Goal: Transaction & Acquisition: Purchase product/service

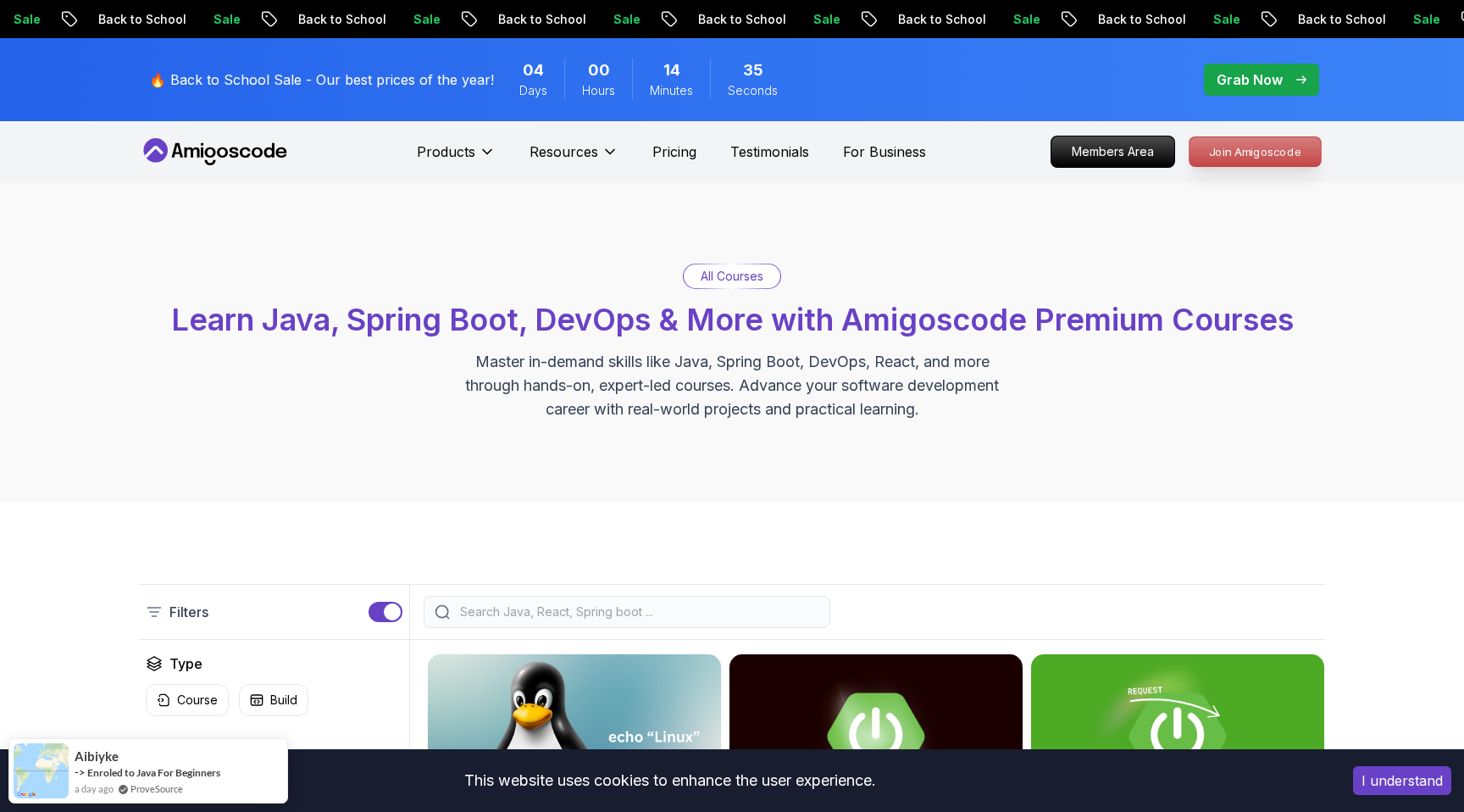
click at [1274, 156] on p "Join Amigoscode" at bounding box center [1255, 151] width 131 height 29
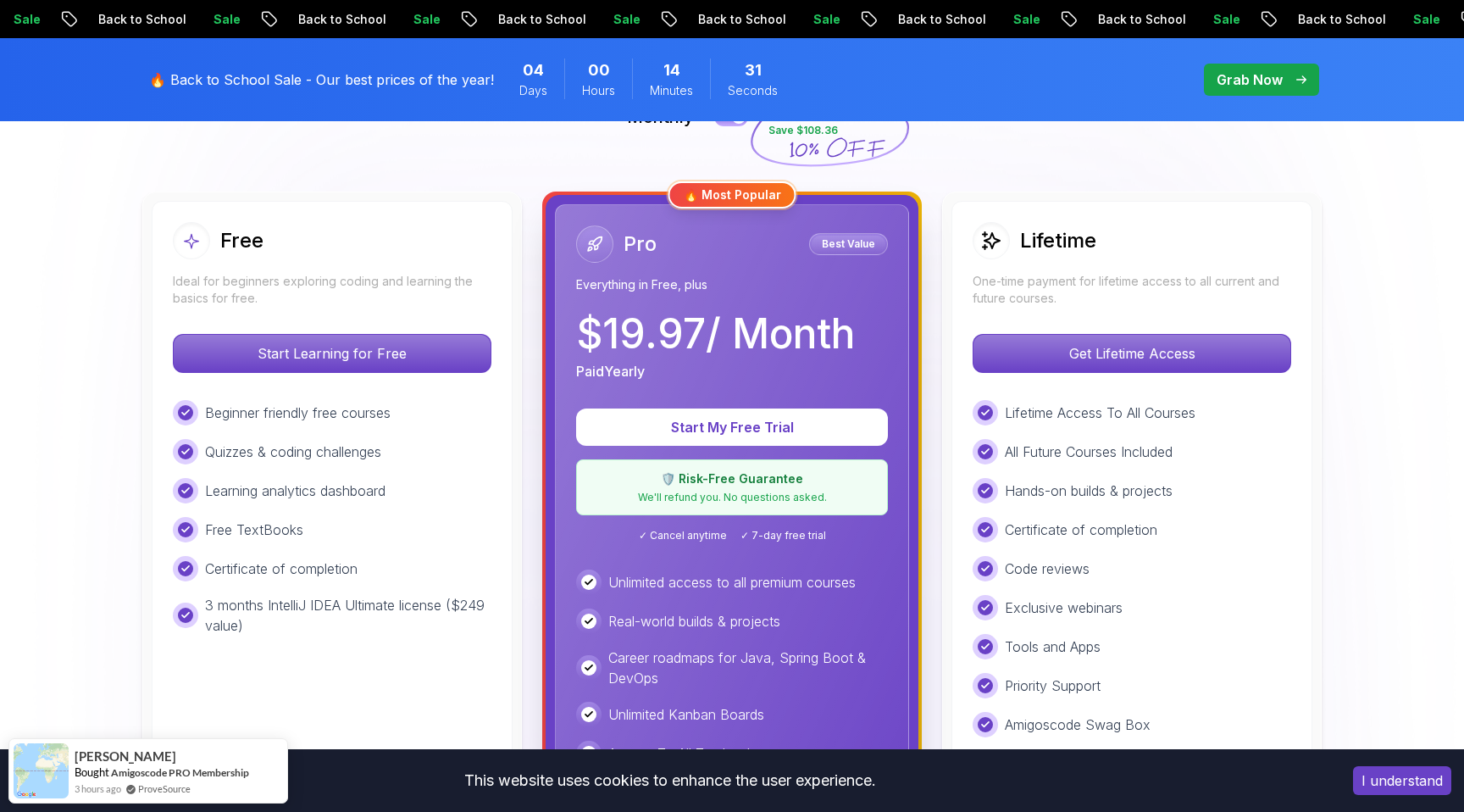
scroll to position [427, 0]
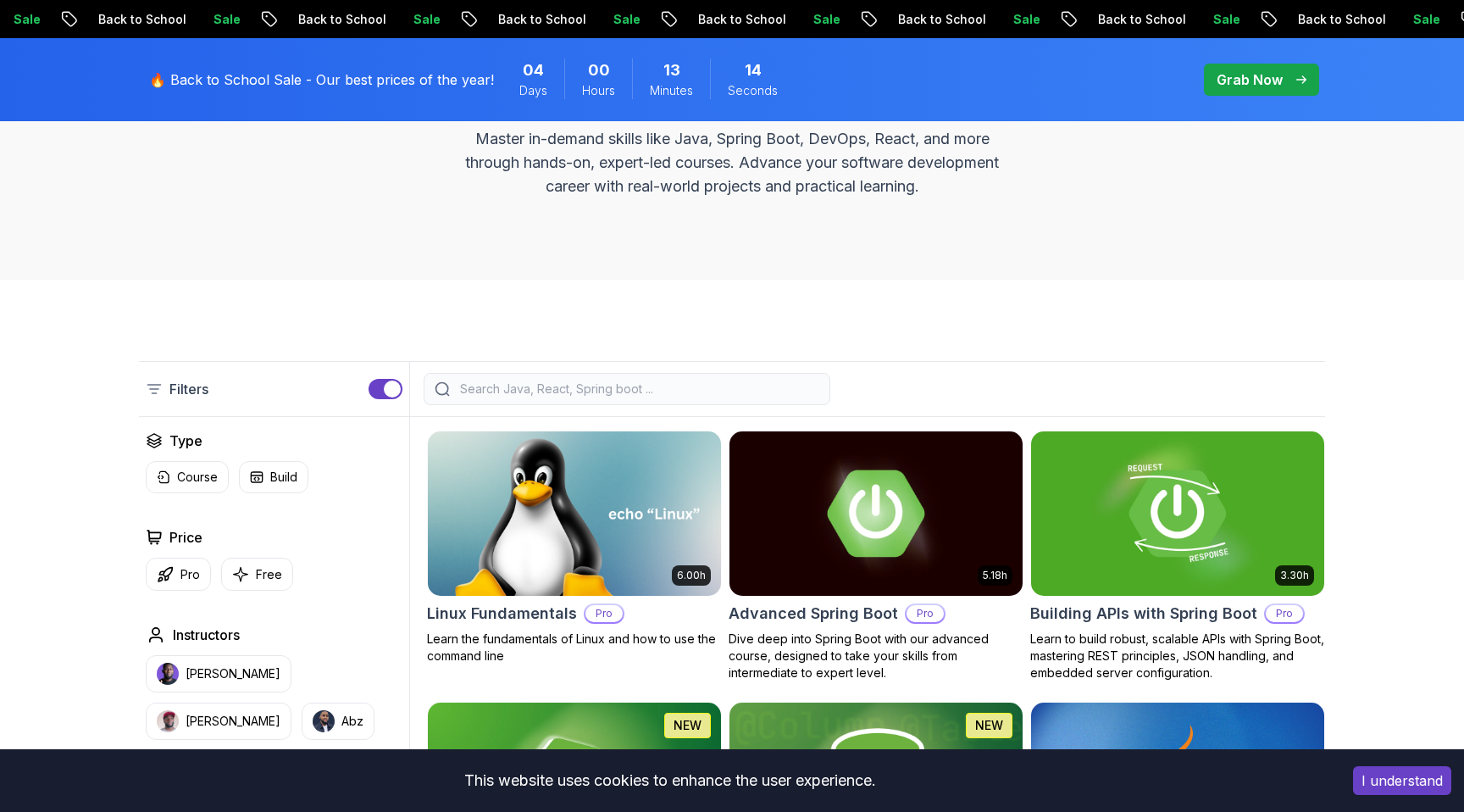
scroll to position [222, 0]
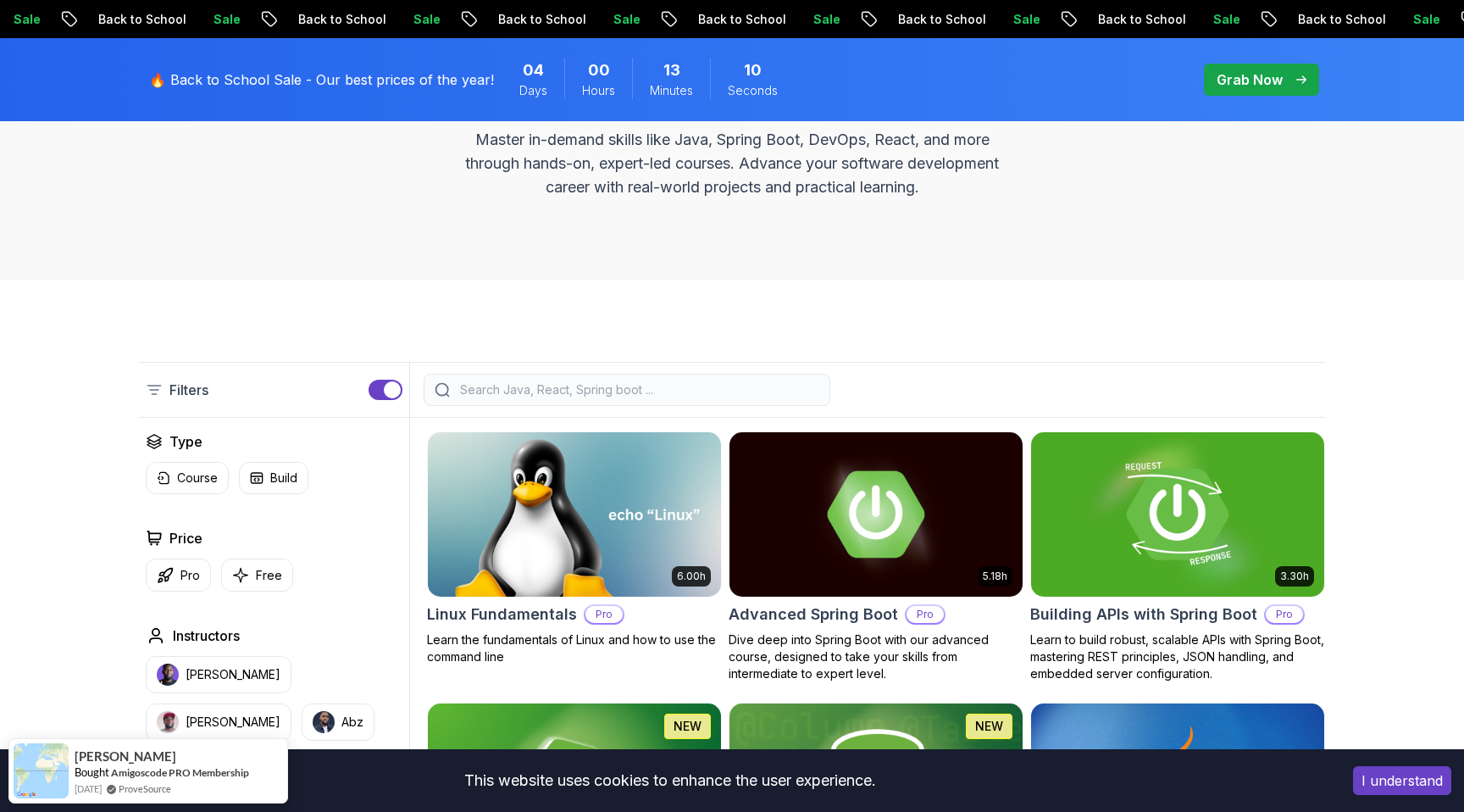
click at [1147, 468] on img at bounding box center [1177, 513] width 308 height 172
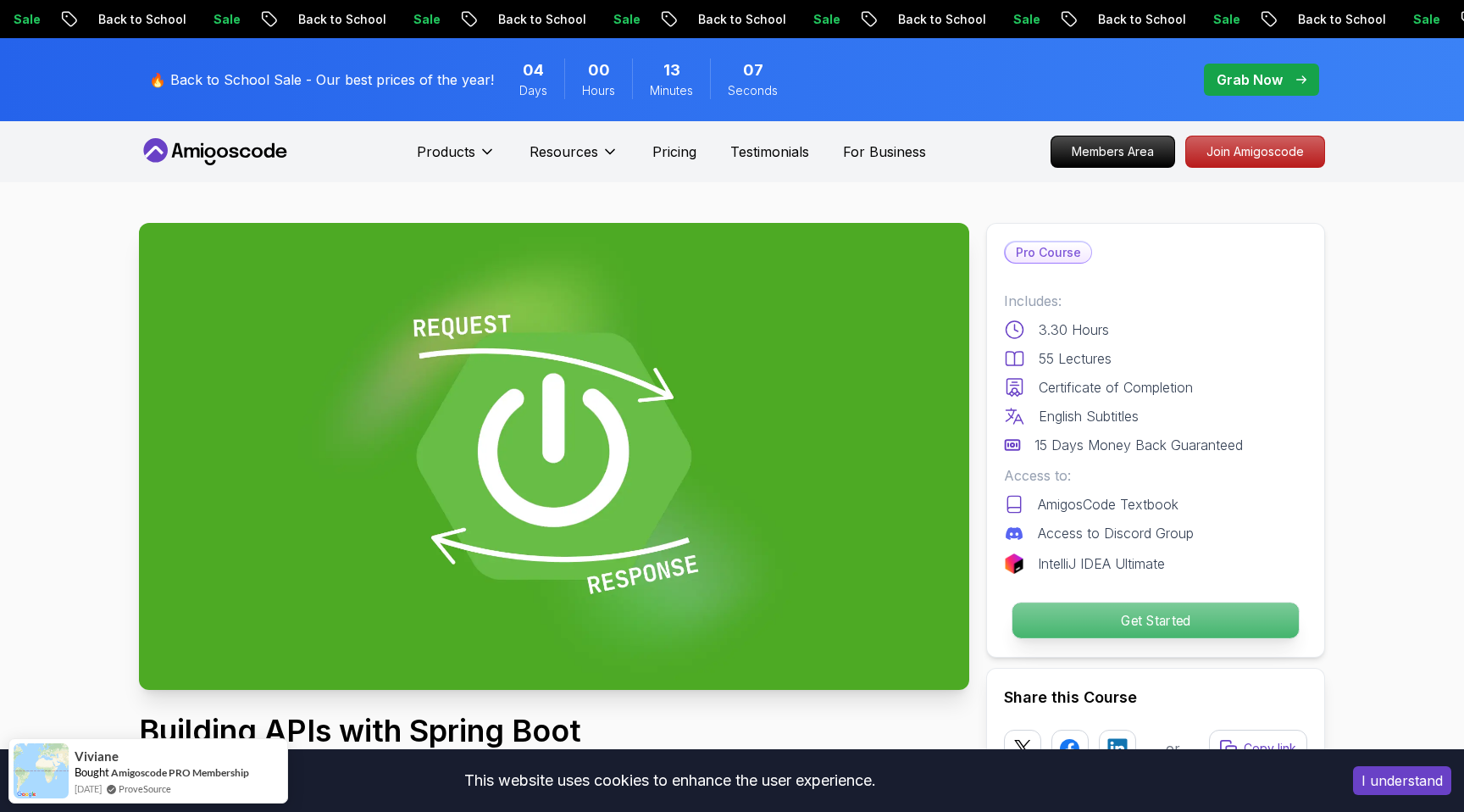
click at [1118, 624] on p "Get Started" at bounding box center [1155, 621] width 286 height 36
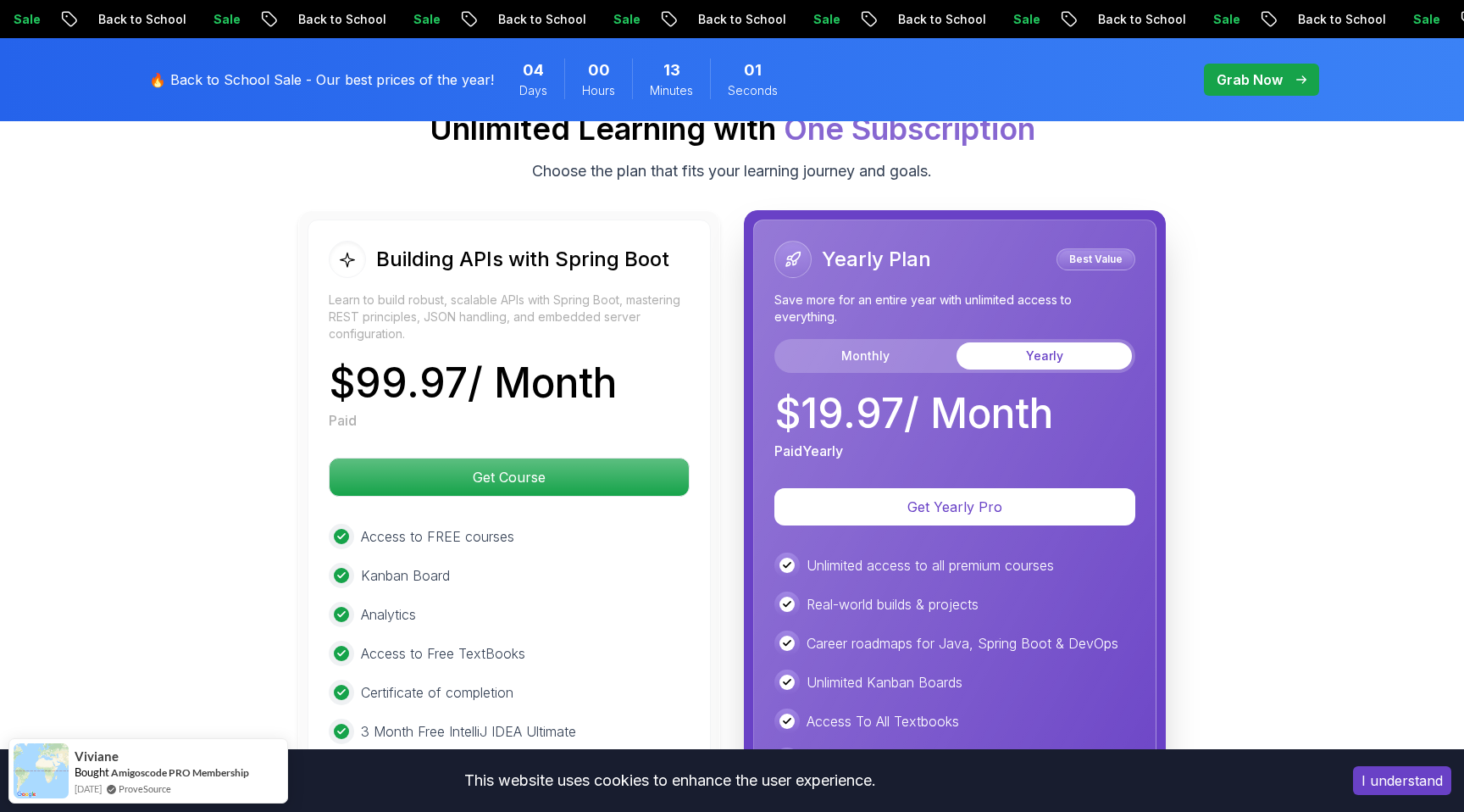
scroll to position [3988, 0]
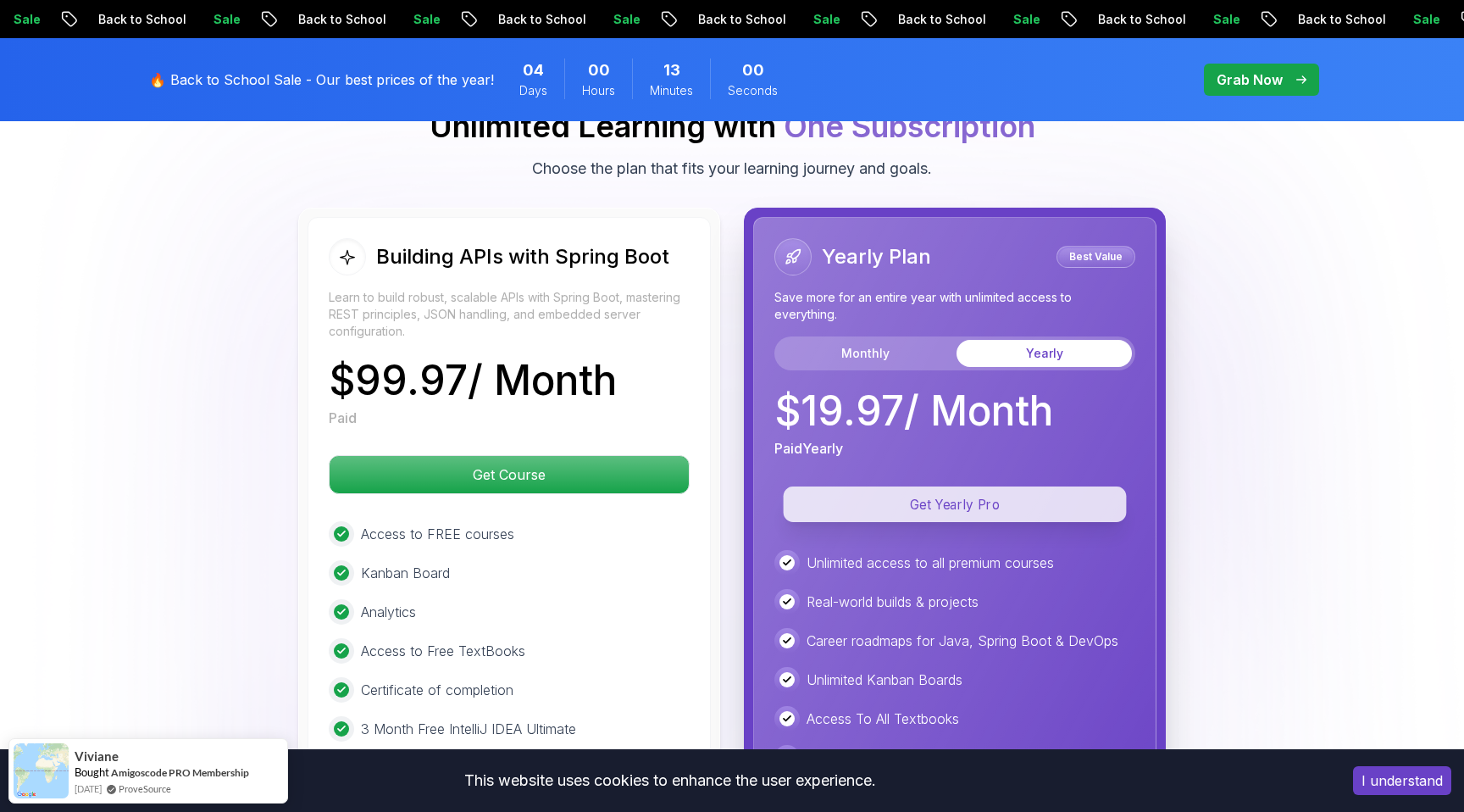
click at [995, 489] on p "Get Yearly Pro" at bounding box center [955, 504] width 343 height 36
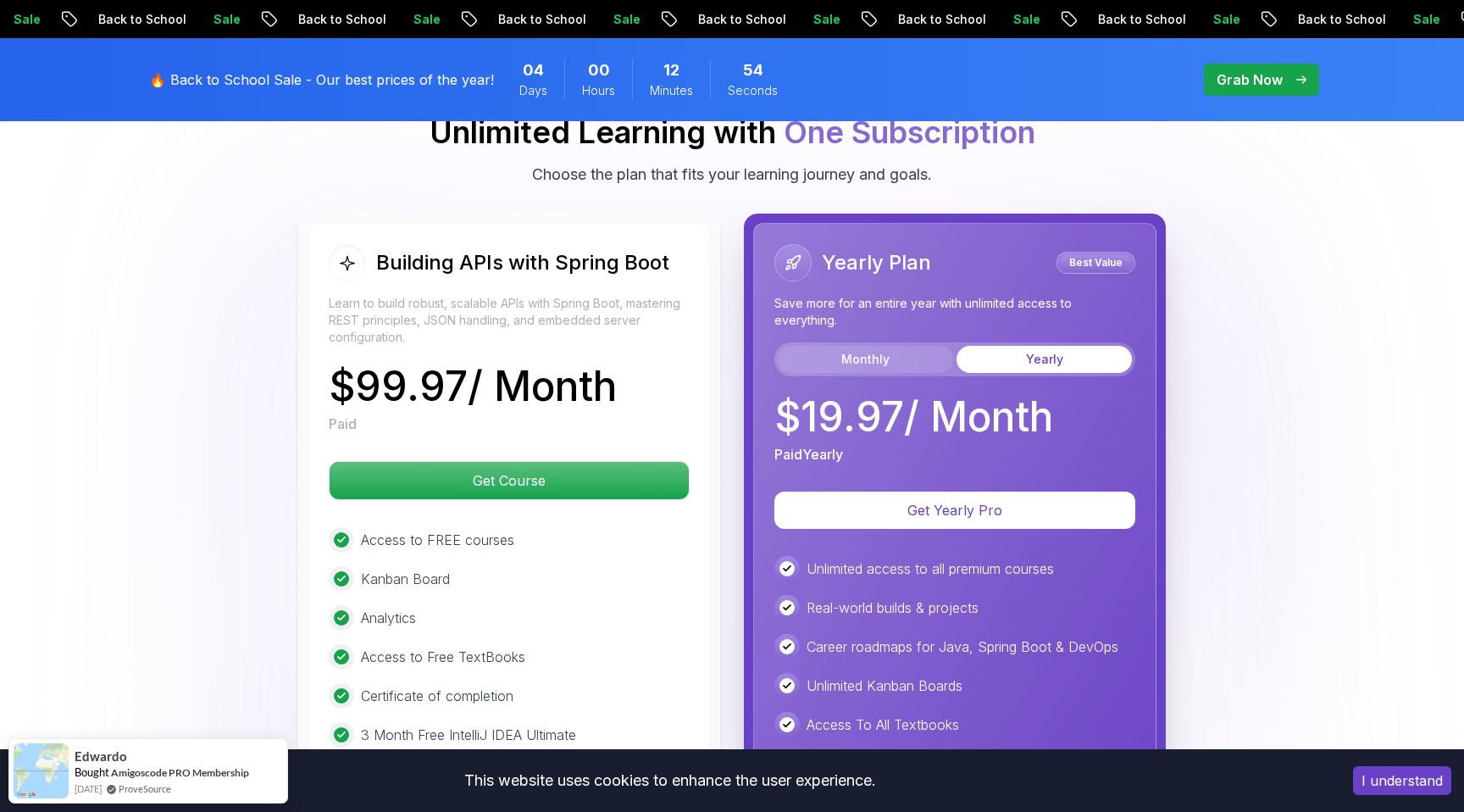
scroll to position [3988, 0]
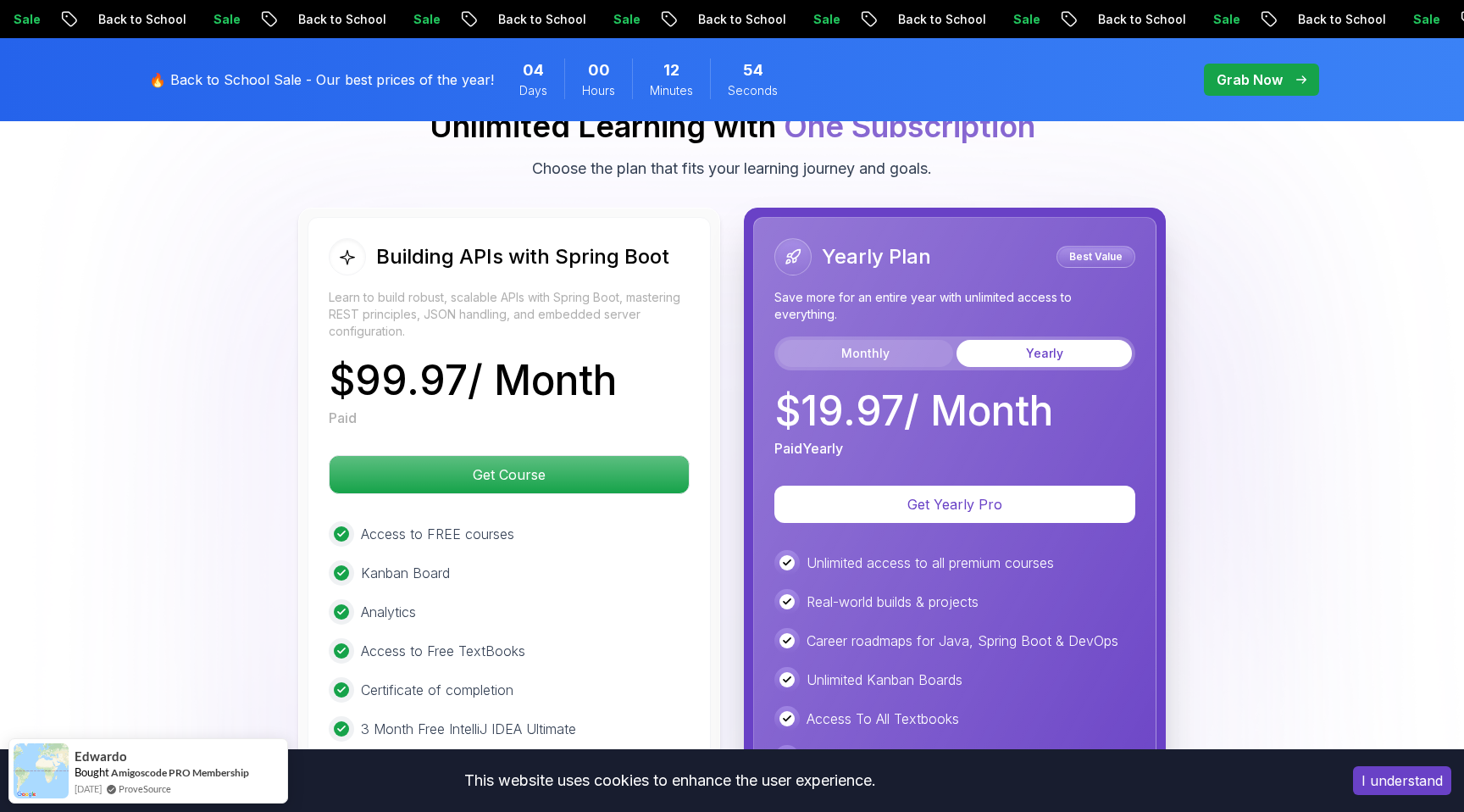
click at [885, 340] on button "Monthly" at bounding box center [866, 353] width 175 height 27
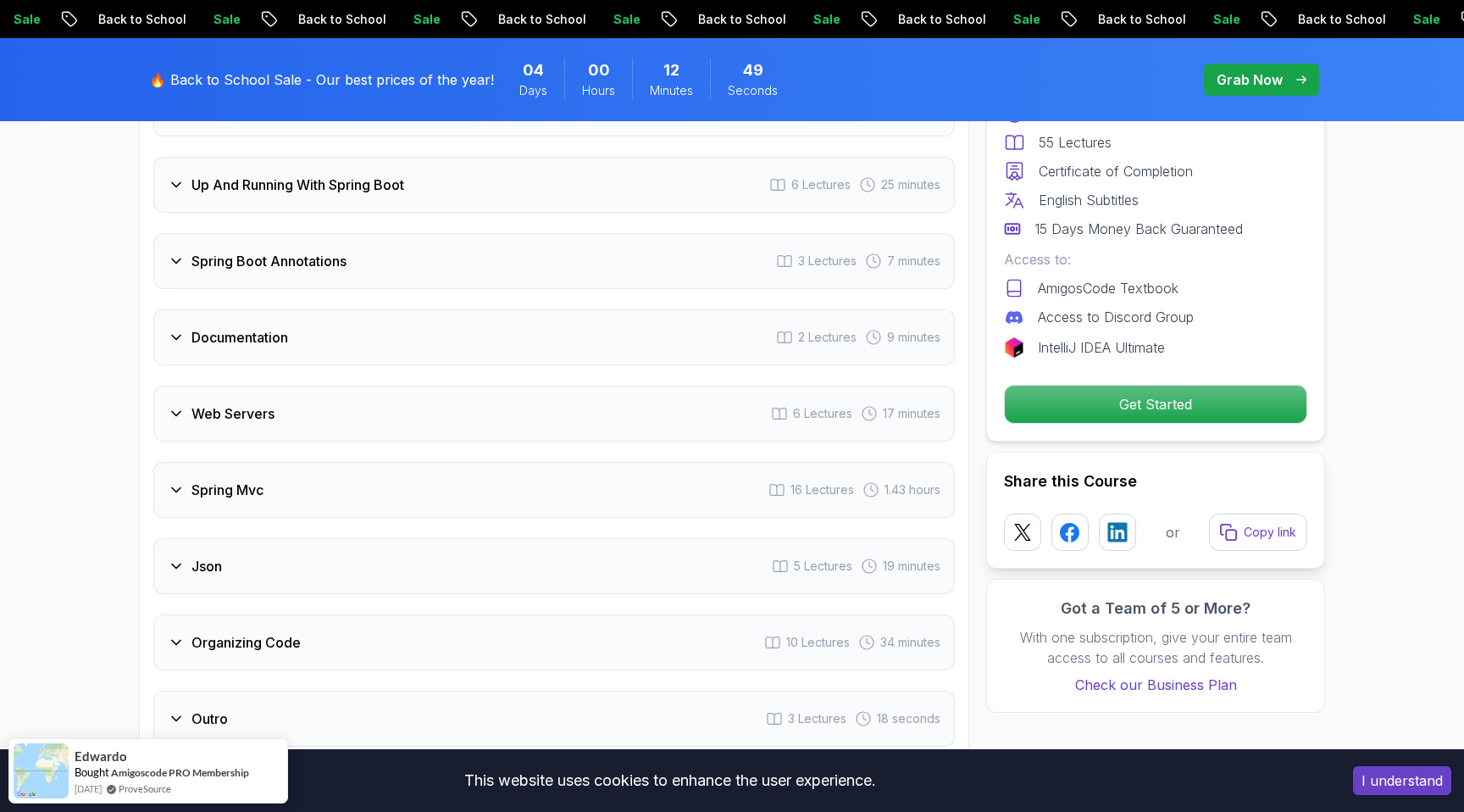
scroll to position [3049, 0]
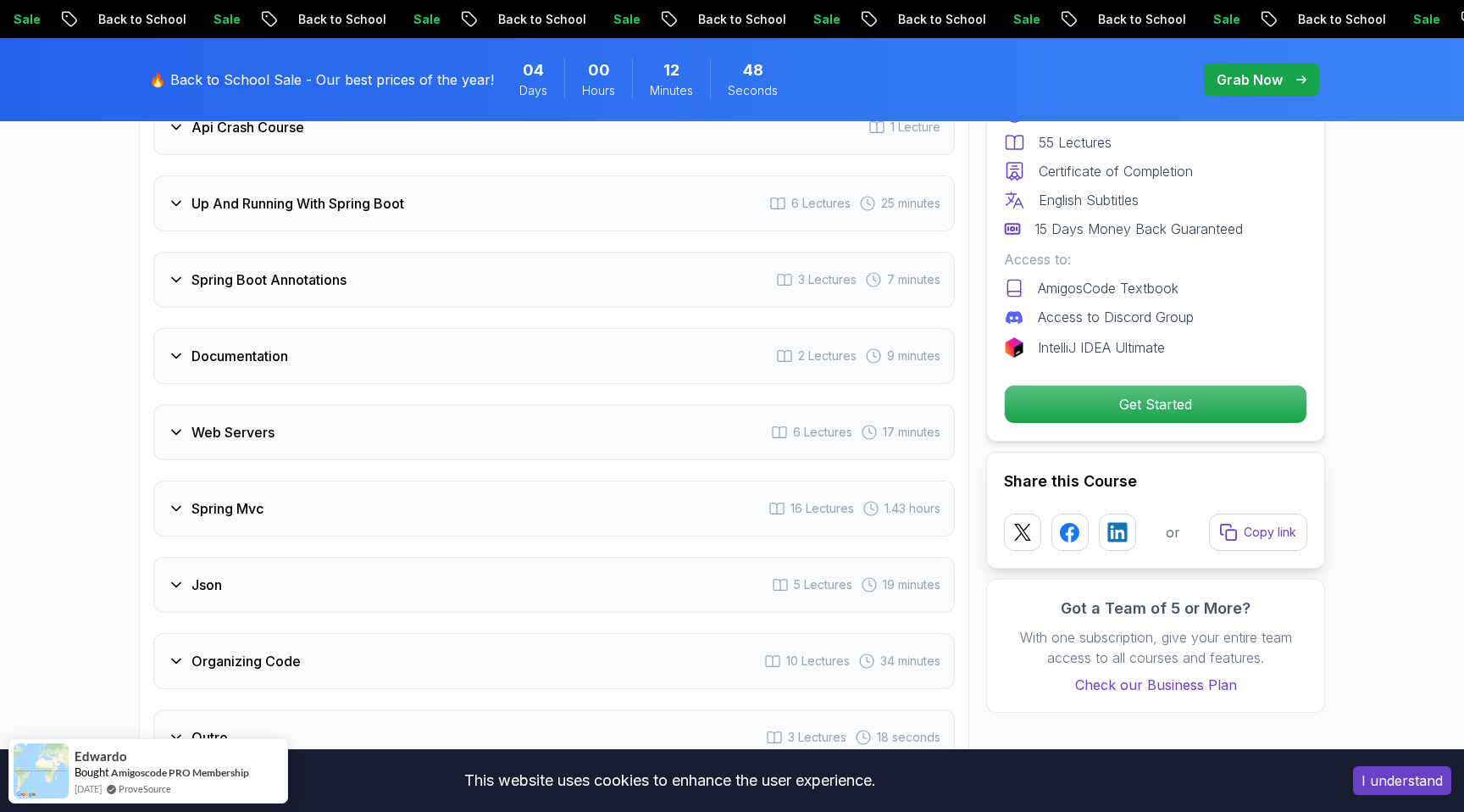
click at [529, 430] on div "Web Servers 6 Lectures 17 minutes" at bounding box center [554, 432] width 801 height 56
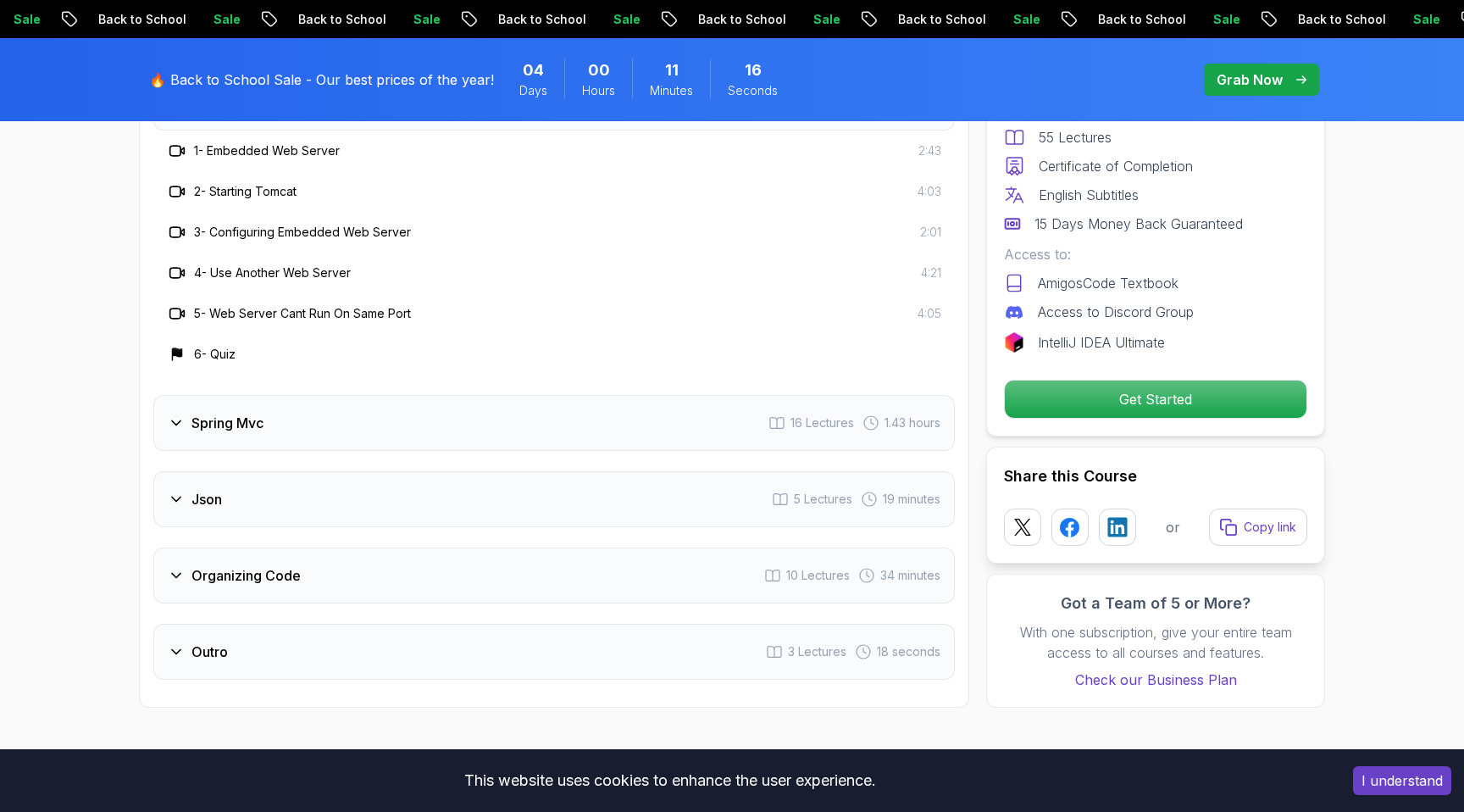
scroll to position [3258, 0]
click at [700, 489] on div "Json 5 Lectures 19 minutes" at bounding box center [554, 497] width 801 height 56
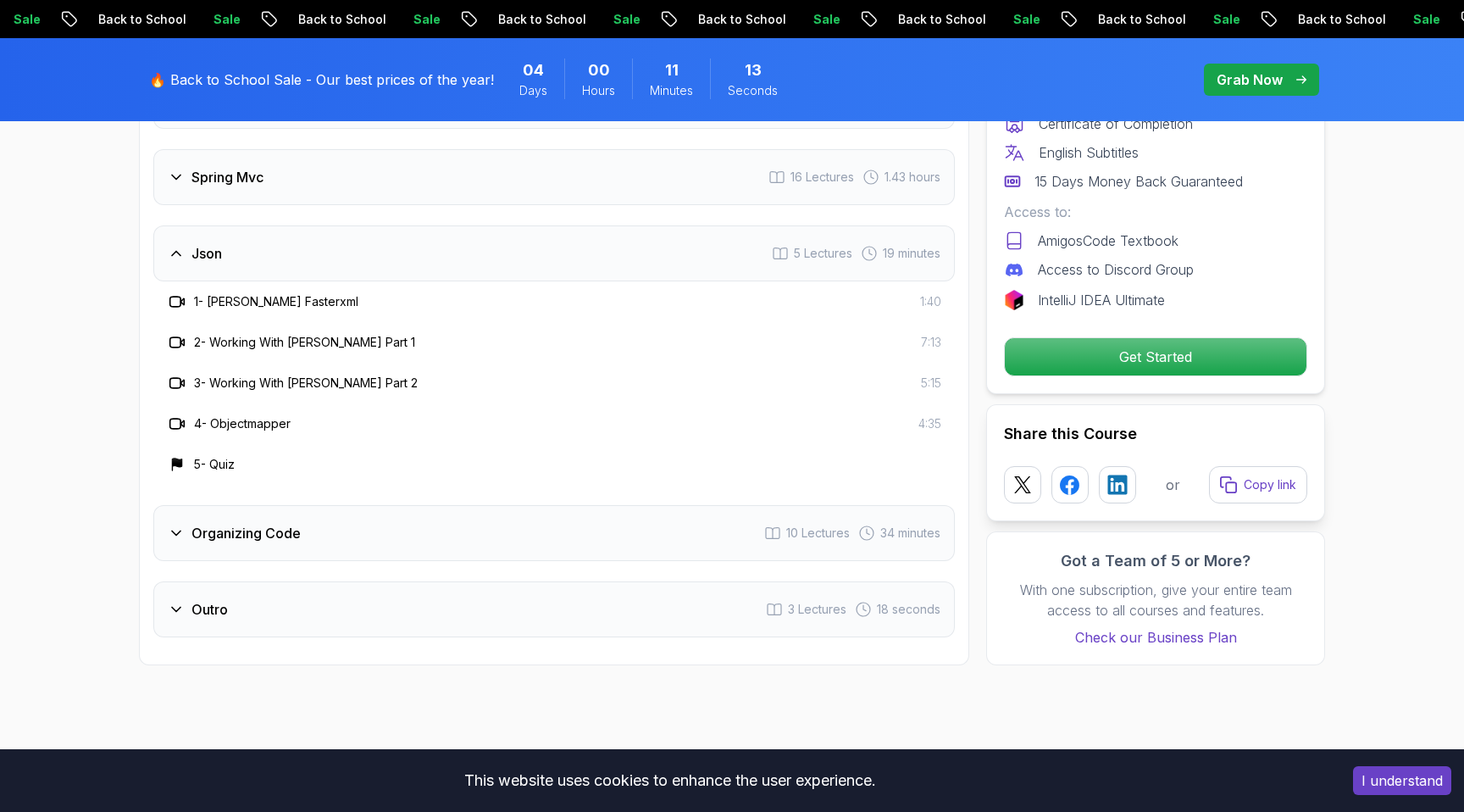
click at [594, 244] on div "Json 5 Lectures 19 minutes" at bounding box center [554, 253] width 801 height 56
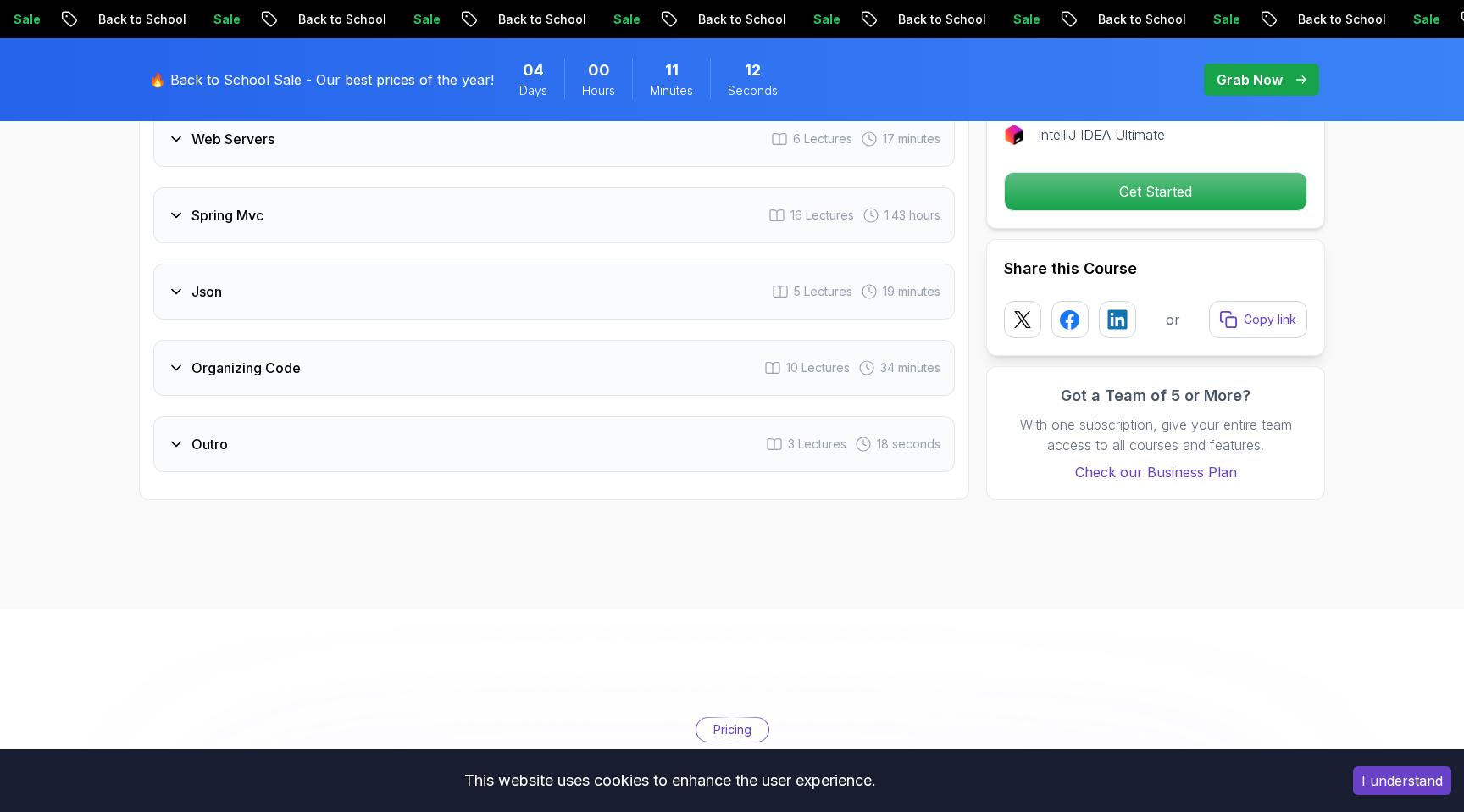
scroll to position [3201, 0]
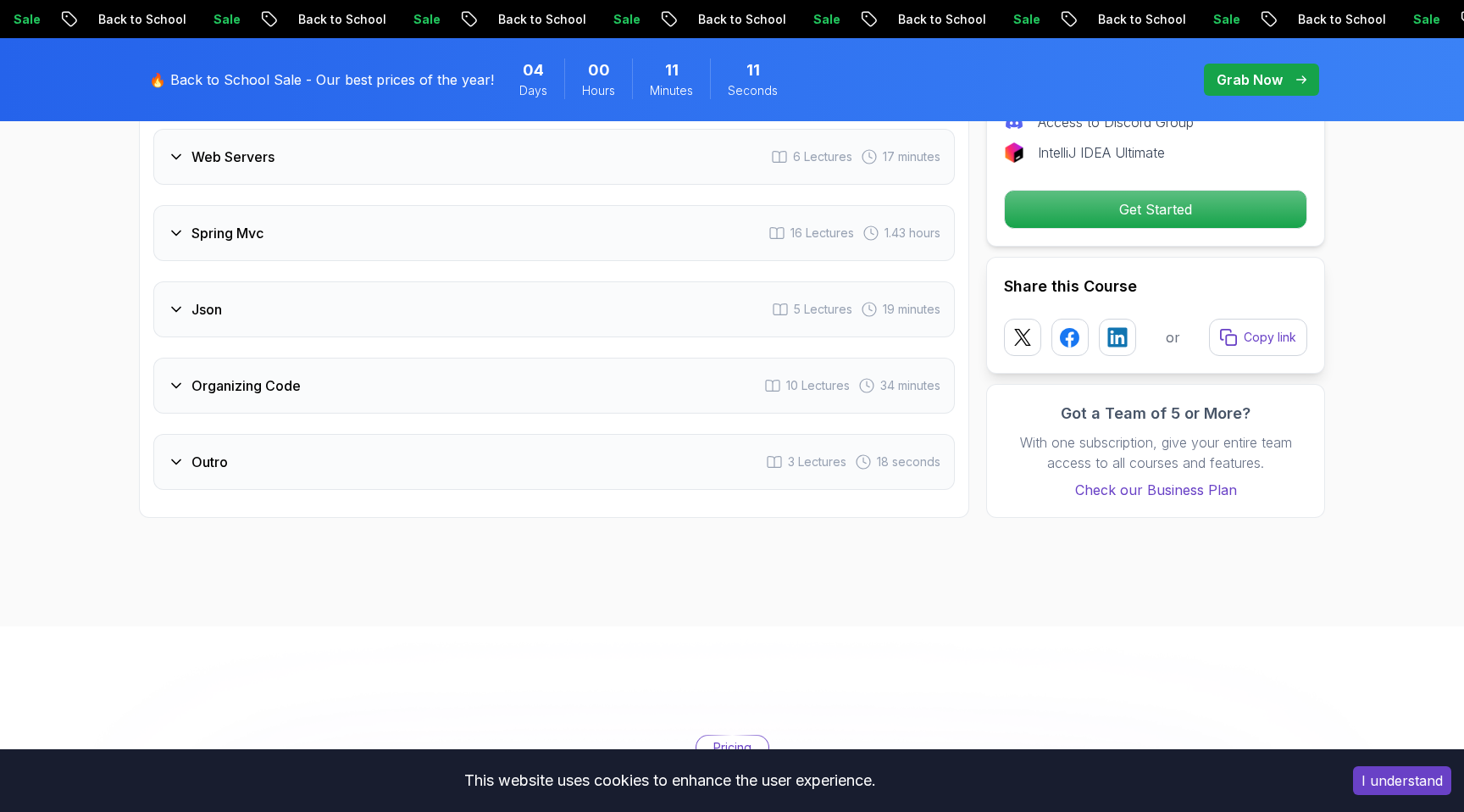
click at [621, 359] on div "Organizing Code 10 Lectures 34 minutes" at bounding box center [554, 385] width 801 height 56
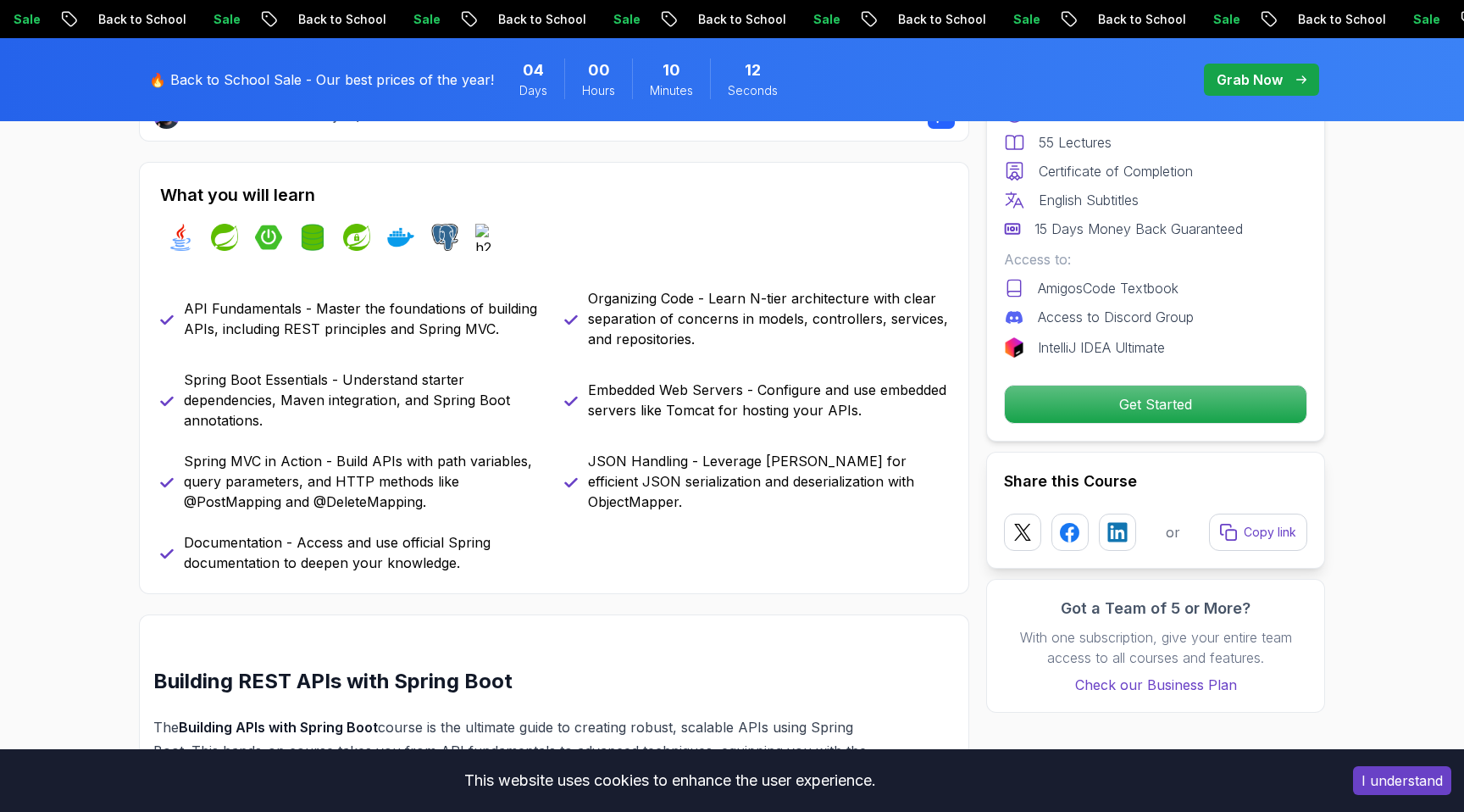
scroll to position [0, 0]
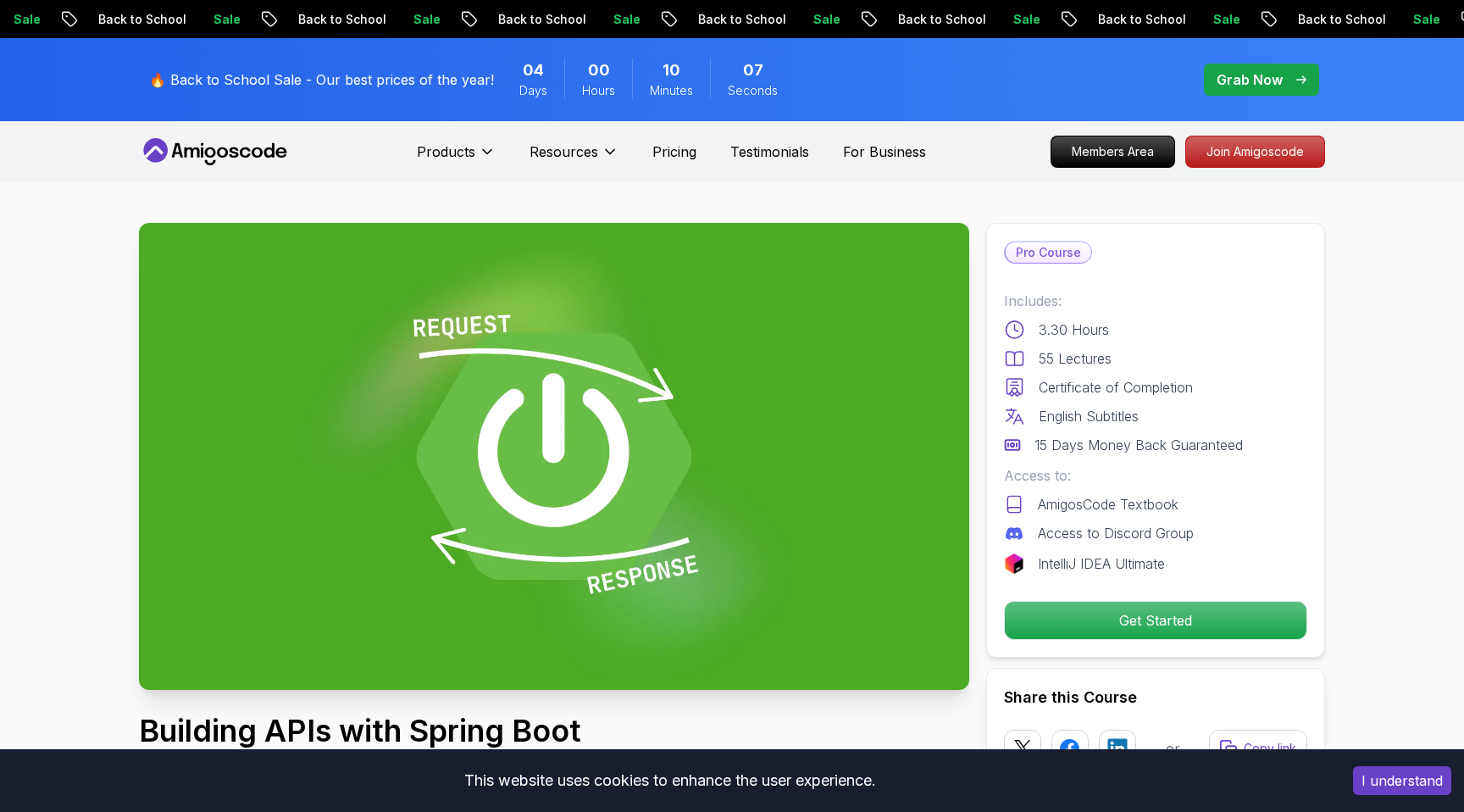
click at [412, 80] on p "🔥 Back to School Sale - Our best prices of the year!" at bounding box center [322, 80] width 345 height 21
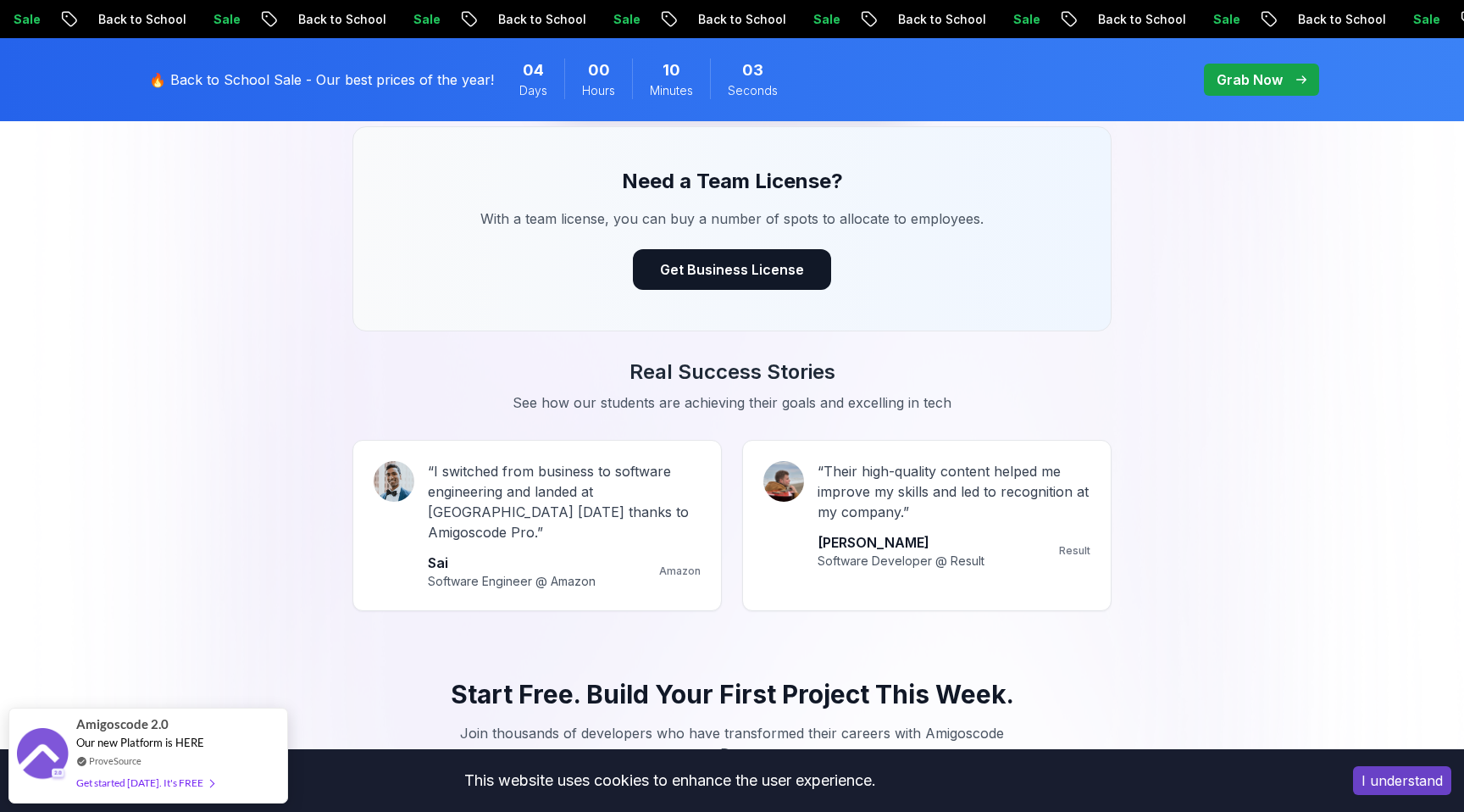
scroll to position [1529, 0]
